Goal: Use online tool/utility

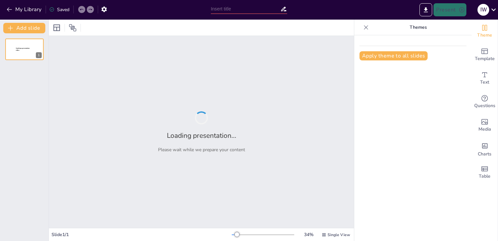
type input "Imported [PERSON_NAME].pptx 1.pptx"
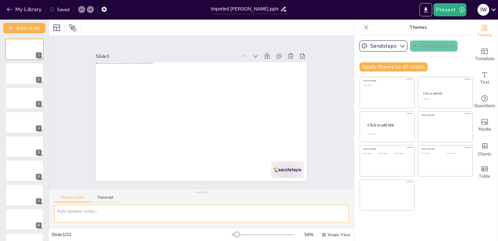
click at [130, 208] on textarea at bounding box center [201, 213] width 295 height 18
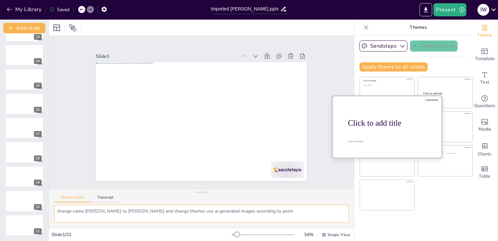
type textarea "change name [PERSON_NAME] to [PERSON_NAME] and change themes use ai generated i…"
click at [390, 130] on div at bounding box center [388, 127] width 110 height 62
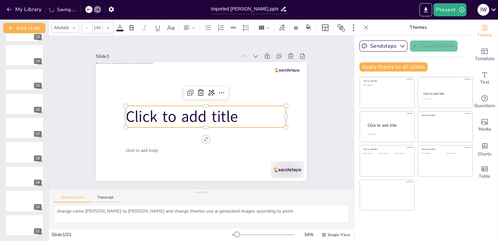
click at [234, 110] on p "Click to add title" at bounding box center [207, 108] width 54 height 161
click at [198, 91] on icon at bounding box center [201, 93] width 8 height 8
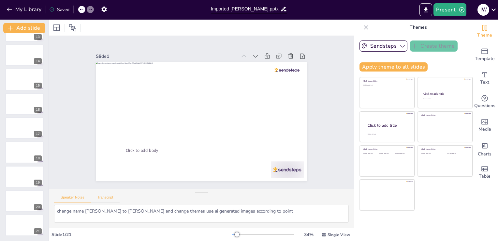
click at [97, 197] on button "Transcript" at bounding box center [105, 198] width 29 height 7
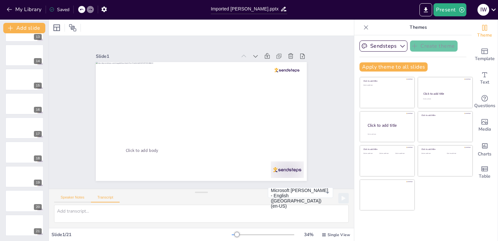
click at [85, 196] on button "Speaker Notes" at bounding box center [72, 198] width 37 height 7
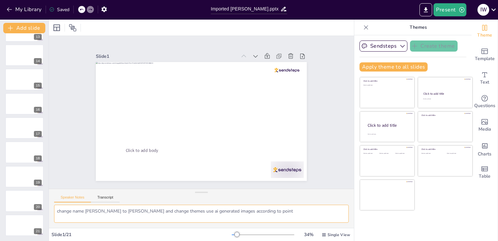
click at [264, 213] on textarea "change name [PERSON_NAME] to [PERSON_NAME] and change themes use ai generated i…" at bounding box center [201, 213] width 295 height 18
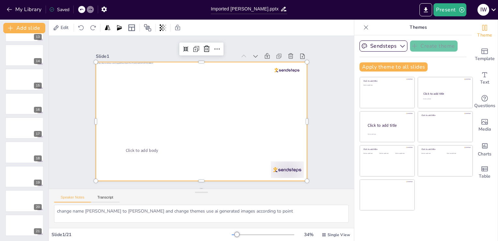
click at [167, 165] on div at bounding box center [196, 120] width 241 height 220
click at [167, 165] on div at bounding box center [192, 112] width 119 height 211
